Goal: Information Seeking & Learning: Learn about a topic

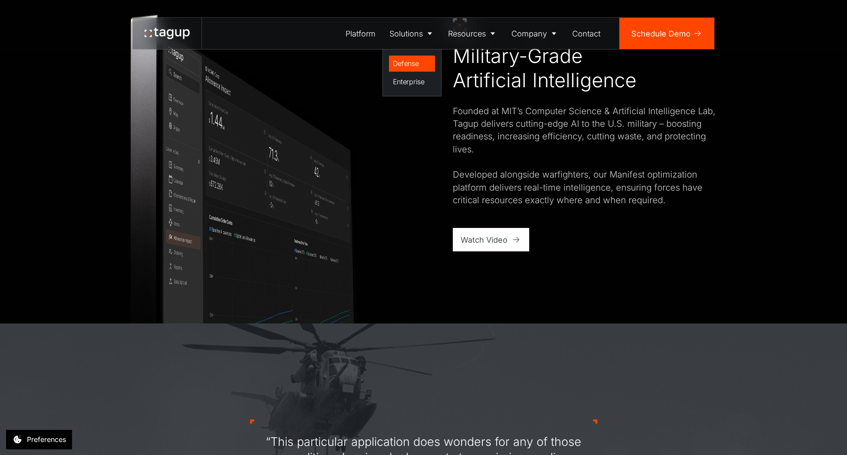
click at [407, 63] on div "Defense" at bounding box center [412, 63] width 39 height 10
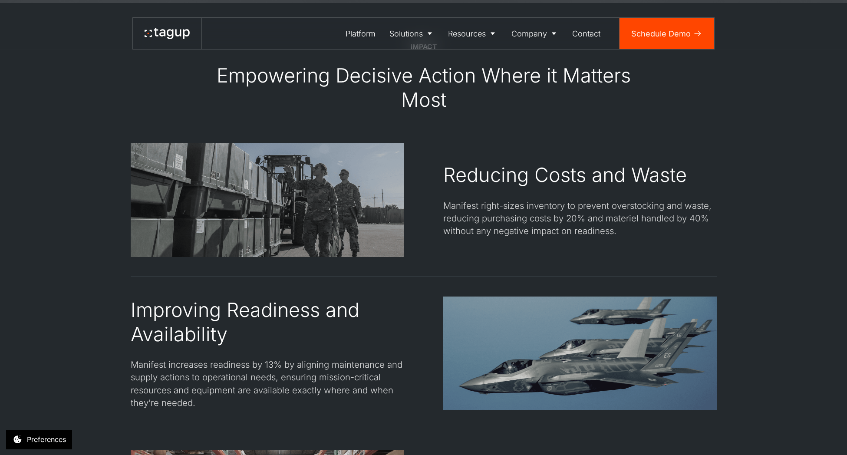
scroll to position [1182, 0]
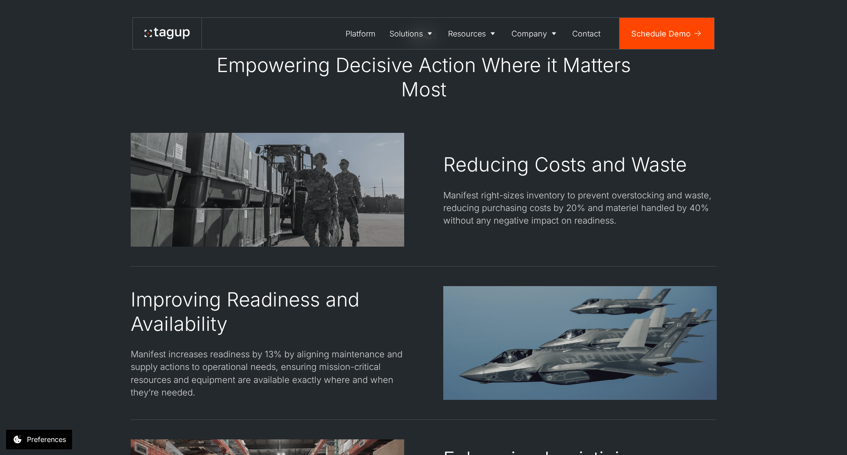
click at [440, 158] on div "Reducing Costs and Waste Manifest right-sizes inventory to prevent overstocking…" at bounding box center [424, 190] width 586 height 114
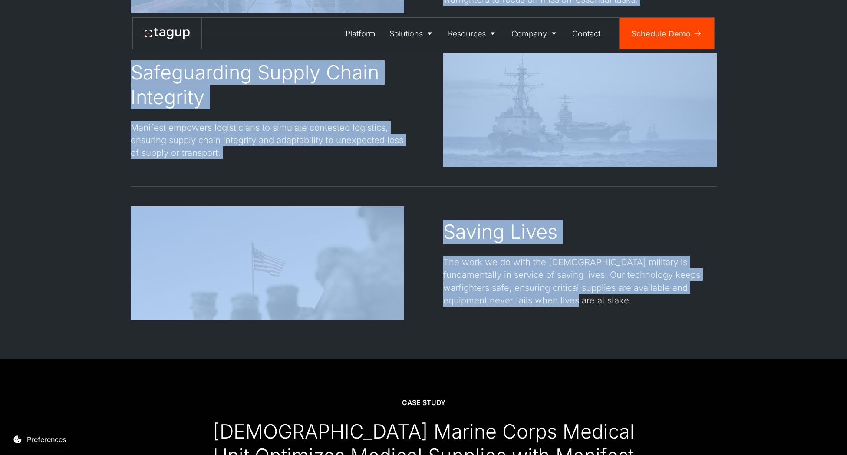
scroll to position [1738, 0]
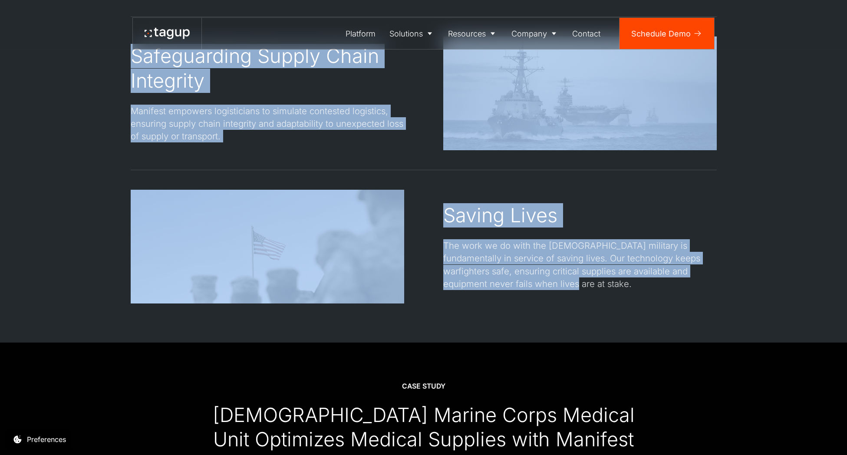
drag, startPoint x: 216, startPoint y: 108, endPoint x: 541, endPoint y: 325, distance: 391.3
copy div "Loremipsum Dolorsit Ametco Adipi el Seddoei Temp Incididu Utlab etd Magna Aliqu…"
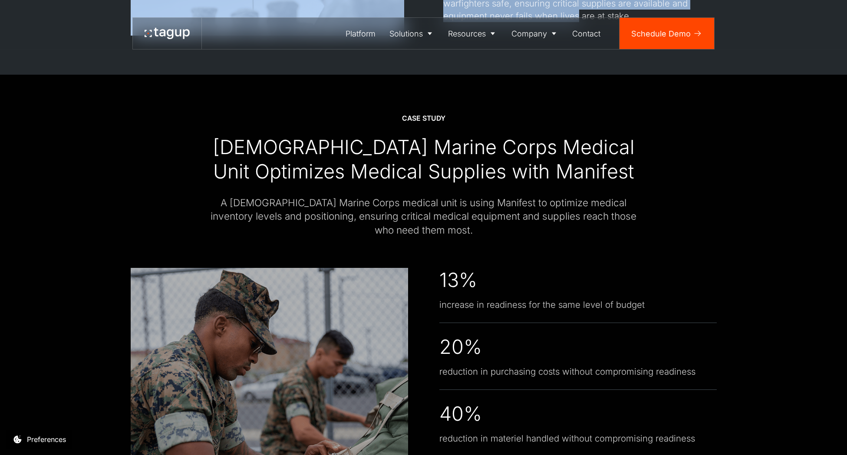
scroll to position [2007, 0]
click at [503, 231] on div "A [DEMOGRAPHIC_DATA] Marine Corps medical unit is using Manifest to optimize me…" at bounding box center [424, 215] width 430 height 41
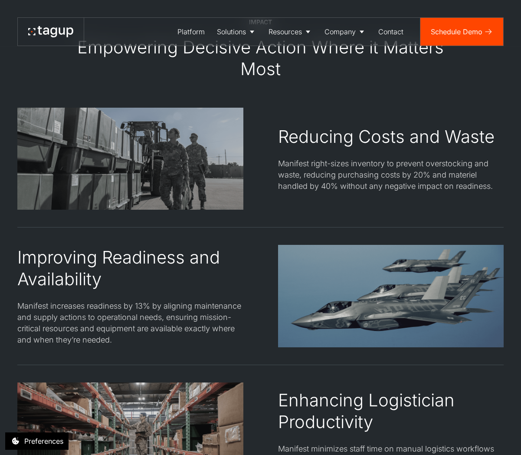
scroll to position [1137, 0]
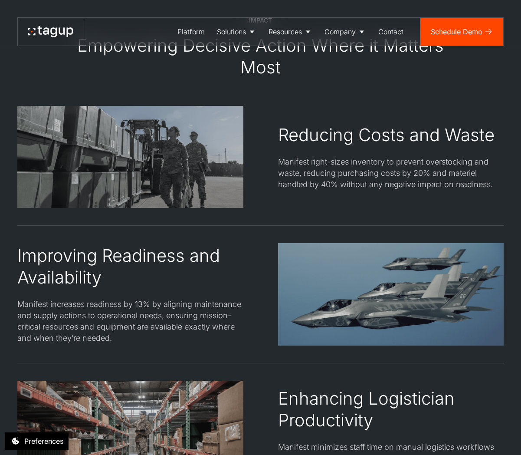
click at [381, 177] on div "Manifest right-sizes inventory to prevent overstocking and waste, reducing purc…" at bounding box center [391, 173] width 226 height 34
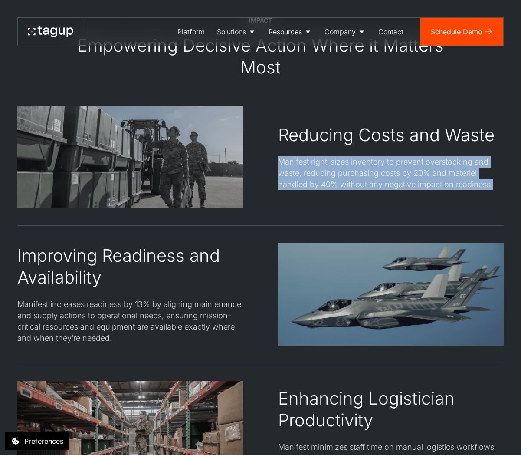
click at [381, 177] on div "Manifest right-sizes inventory to prevent overstocking and waste, reducing purc…" at bounding box center [391, 173] width 226 height 34
copy div "Manifest right-sizes inventory to prevent overstocking and waste, reducing purc…"
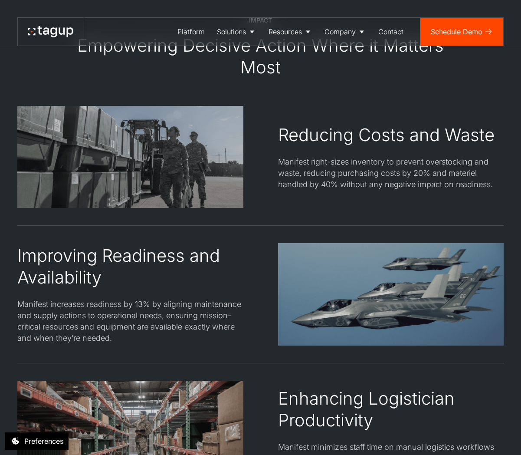
click at [343, 124] on div "Reducing Costs and Waste" at bounding box center [386, 135] width 217 height 22
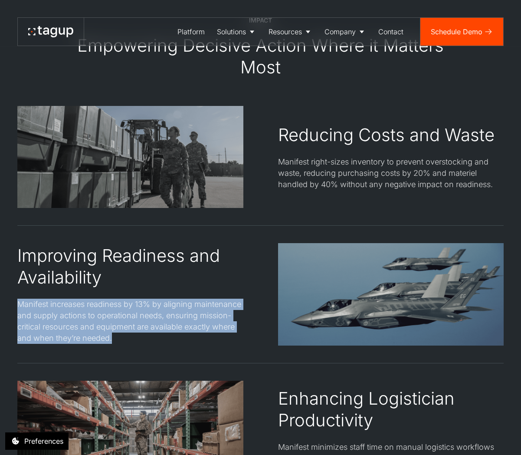
drag, startPoint x: 128, startPoint y: 345, endPoint x: 20, endPoint y: 304, distance: 115.9
click at [20, 304] on div "Improving Readiness and Availability Manifest increases readiness by 13% by ali…" at bounding box center [130, 294] width 226 height 102
copy div "Manifest increases readiness by 13% by aligning maintenance and supply actions …"
click at [272, 276] on div "Improving Readiness and Availability Manifest increases readiness by 13% by ali…" at bounding box center [260, 294] width 486 height 102
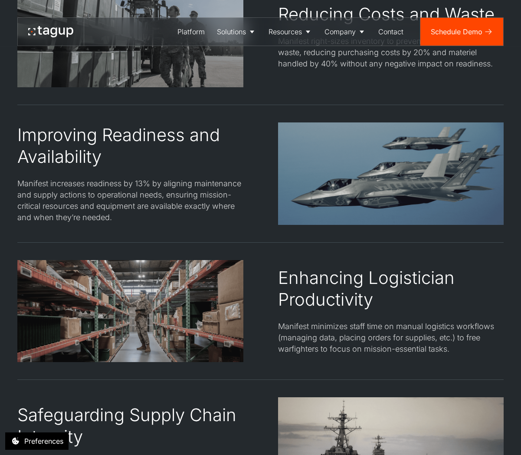
scroll to position [1294, 0]
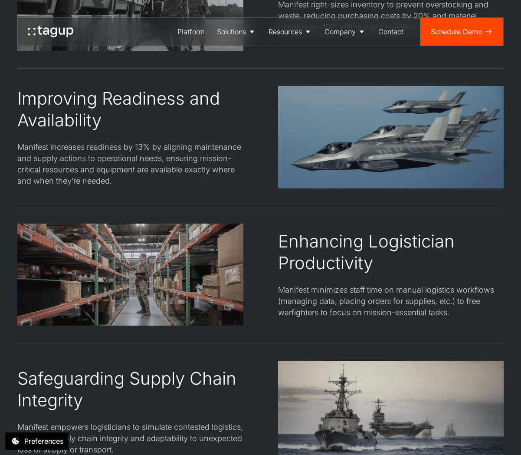
click at [351, 299] on div "Manifest minimizes staff time on manual logistics workflows (managing data, pla…" at bounding box center [391, 301] width 226 height 34
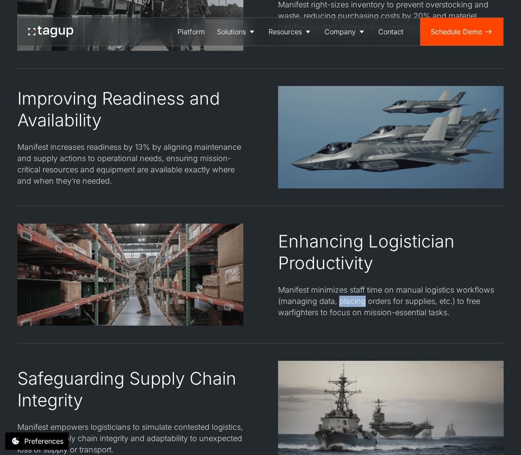
click at [351, 299] on div "Manifest minimizes staff time on manual logistics workflows (managing data, pla…" at bounding box center [391, 301] width 226 height 34
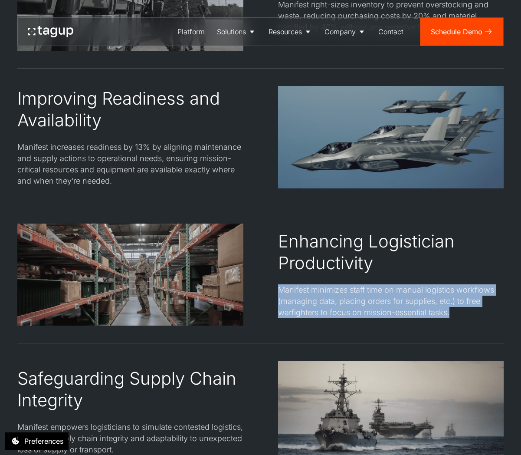
copy div "Manifest minimizes staff time on manual logistics workflows (managing data, pla…"
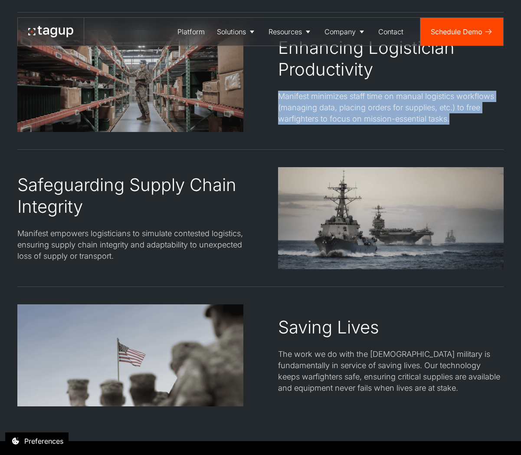
scroll to position [1474, 0]
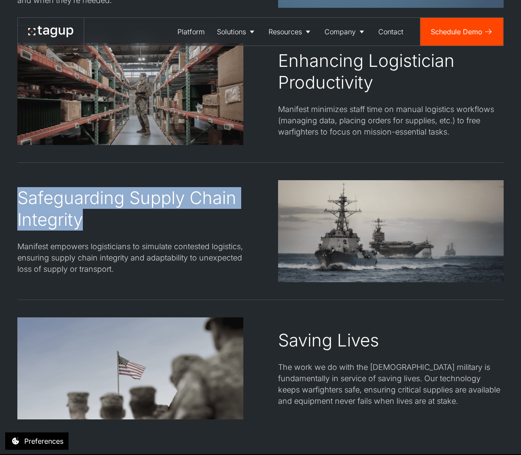
drag, startPoint x: 85, startPoint y: 224, endPoint x: 19, endPoint y: 197, distance: 72.0
click at [19, 197] on div "Safeguarding Supply Chain Integrity" at bounding box center [130, 208] width 226 height 43
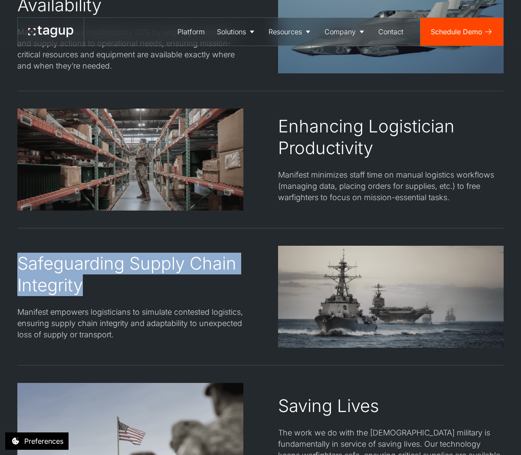
click at [316, 174] on div "Manifest minimizes staff time on manual logistics workflows (managing data, pla…" at bounding box center [391, 186] width 226 height 34
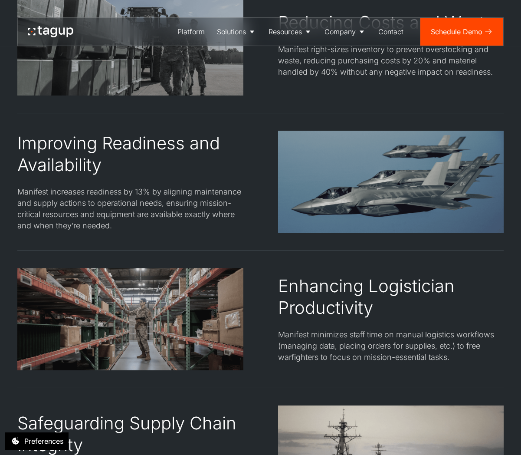
scroll to position [1249, 0]
click at [328, 306] on div "Enhancing Logistician Productivity" at bounding box center [391, 297] width 226 height 43
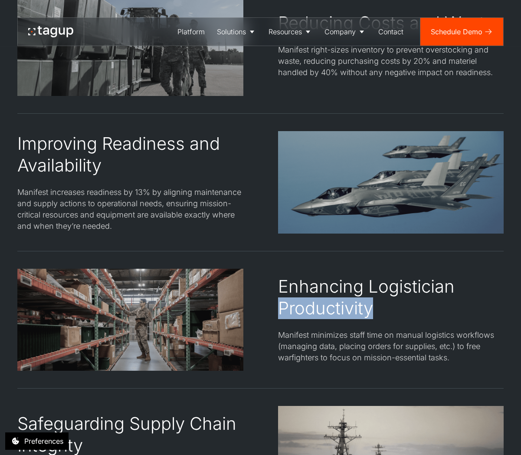
click at [328, 306] on div "Enhancing Logistician Productivity" at bounding box center [391, 297] width 226 height 43
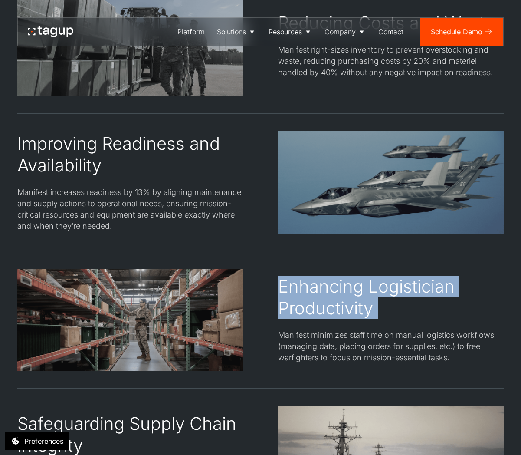
copy div "Enhancing Logistician Productivity"
click at [95, 148] on div "Improving Readiness and Availability" at bounding box center [130, 154] width 226 height 43
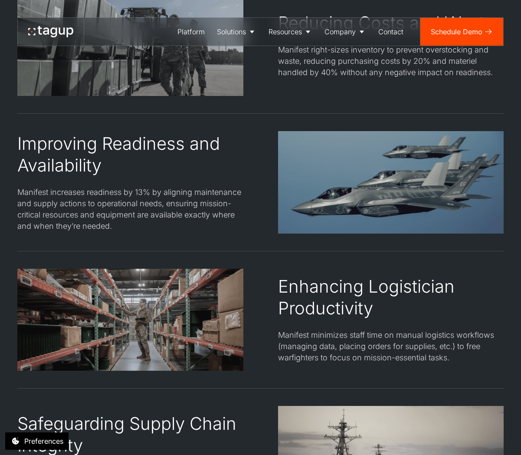
click at [127, 236] on div "Reducing Costs and Waste Manifest right-sizes inventory to prevent overstocking…" at bounding box center [260, 319] width 486 height 651
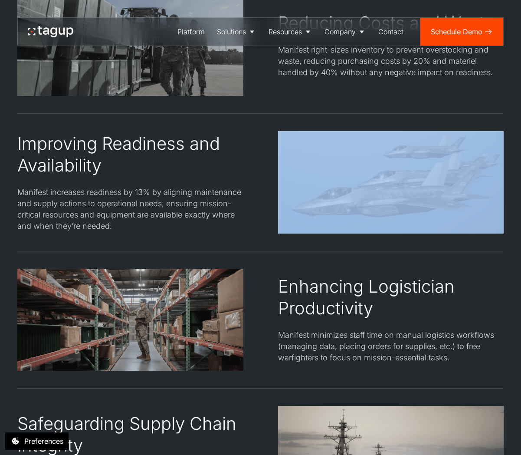
click at [119, 218] on div "Manifest increases readiness by 13% by aligning maintenance and supply actions …" at bounding box center [130, 209] width 226 height 45
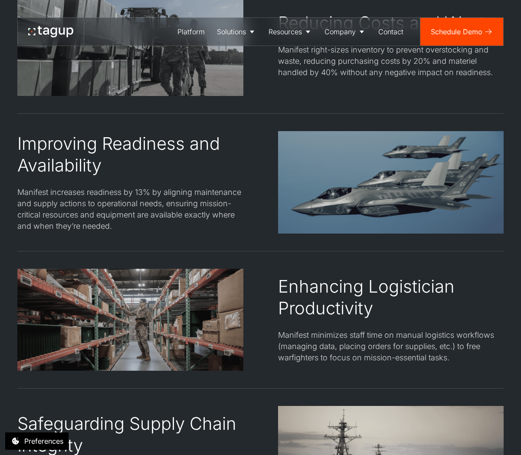
click at [119, 218] on div "Manifest increases readiness by 13% by aligning maintenance and supply actions …" at bounding box center [130, 209] width 226 height 45
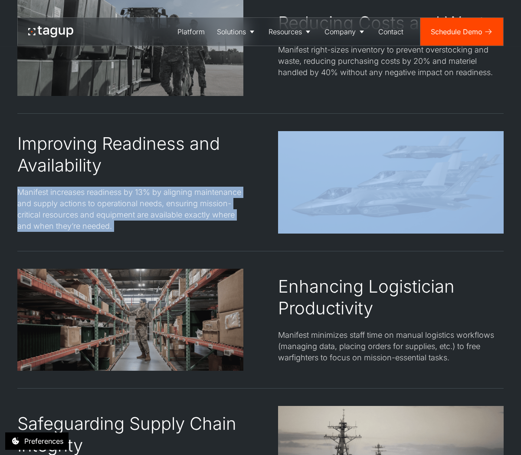
click at [119, 218] on div "Manifest increases readiness by 13% by aligning maintenance and supply actions …" at bounding box center [130, 209] width 226 height 45
copy div "Manifest increases readiness by 13% by aligning maintenance and supply actions …"
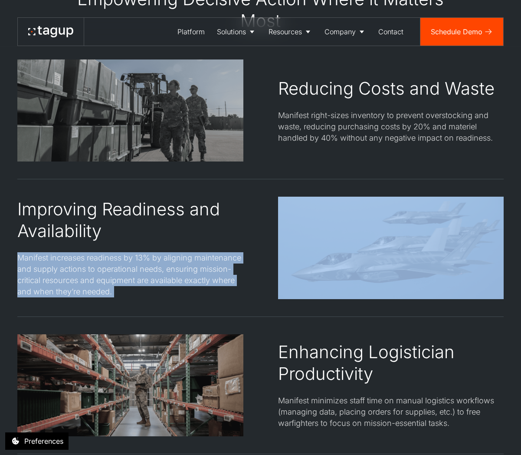
scroll to position [1150, 0]
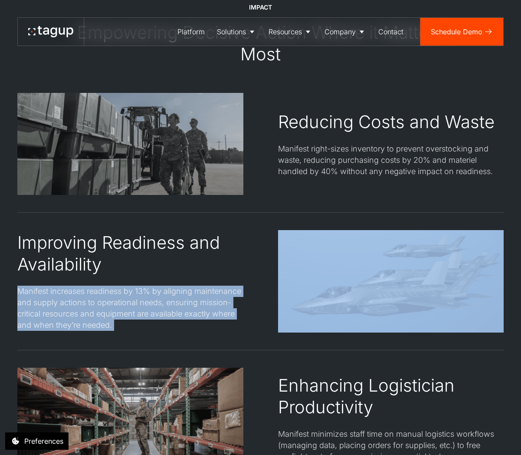
click at [373, 146] on div "Manifest right-sizes inventory to prevent overstocking and waste, reducing purc…" at bounding box center [391, 160] width 226 height 34
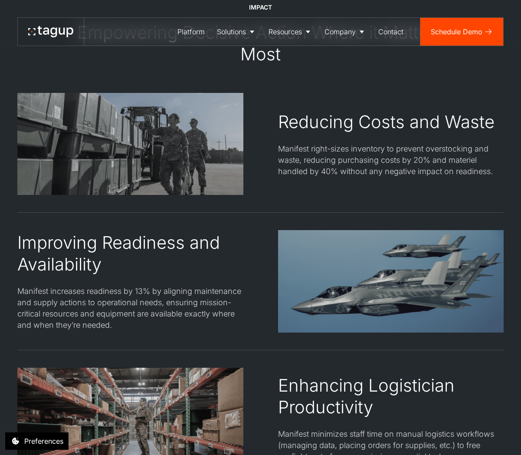
click at [373, 146] on div "Manifest right-sizes inventory to prevent overstocking and waste, reducing purc…" at bounding box center [391, 160] width 226 height 34
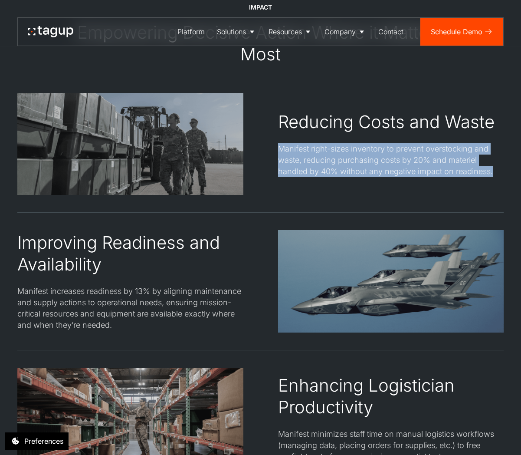
copy div "Manifest right-sizes inventory to prevent overstocking and waste, reducing purc…"
click at [353, 152] on div "Manifest right-sizes inventory to prevent overstocking and waste, reducing purc…" at bounding box center [391, 160] width 226 height 34
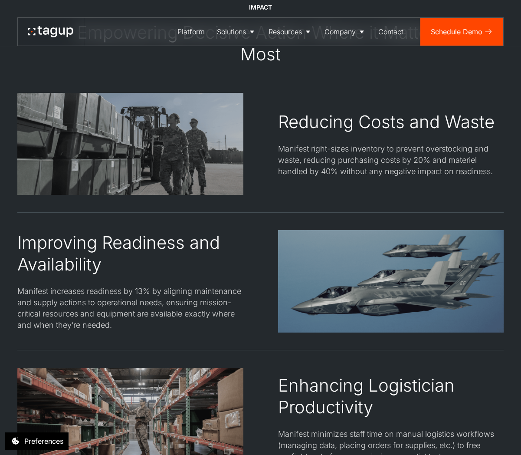
click at [353, 152] on div "Manifest right-sizes inventory to prevent overstocking and waste, reducing purc…" at bounding box center [391, 160] width 226 height 34
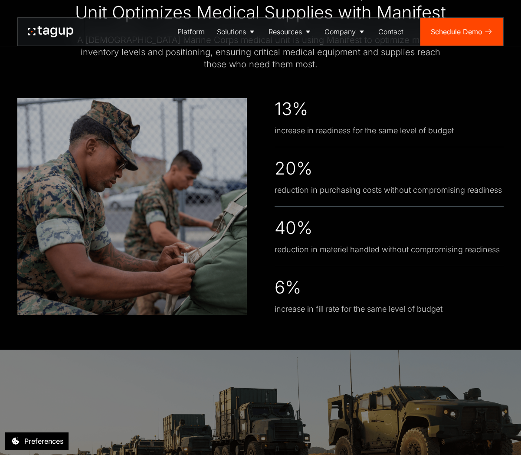
scroll to position [1903, 0]
